Goal: Information Seeking & Learning: Learn about a topic

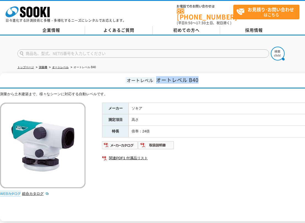
drag, startPoint x: 205, startPoint y: 77, endPoint x: 158, endPoint y: 75, distance: 47.2
click at [158, 75] on h1 "オートレベル オートレベル B40" at bounding box center [161, 80] width 322 height 15
copy span "オートレベル B40"
click at [220, 104] on td "ソキア" at bounding box center [226, 109] width 194 height 12
click at [119, 144] on img at bounding box center [120, 145] width 36 height 9
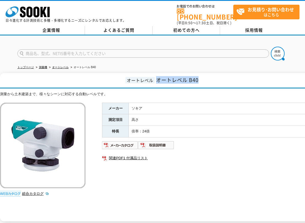
drag, startPoint x: 201, startPoint y: 79, endPoint x: 158, endPoint y: 75, distance: 42.9
click at [158, 75] on h1 "オートレベル オートレベル B40" at bounding box center [161, 80] width 322 height 15
click at [151, 105] on td "ソキア" at bounding box center [226, 109] width 194 height 12
drag, startPoint x: 203, startPoint y: 77, endPoint x: 154, endPoint y: 75, distance: 48.8
click at [154, 75] on h1 "オートレベル オートレベル B40" at bounding box center [161, 80] width 322 height 15
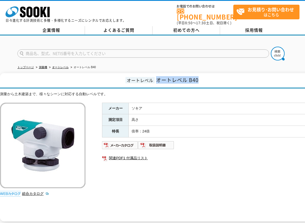
copy span "オートレベル B40"
